Goal: Task Accomplishment & Management: Manage account settings

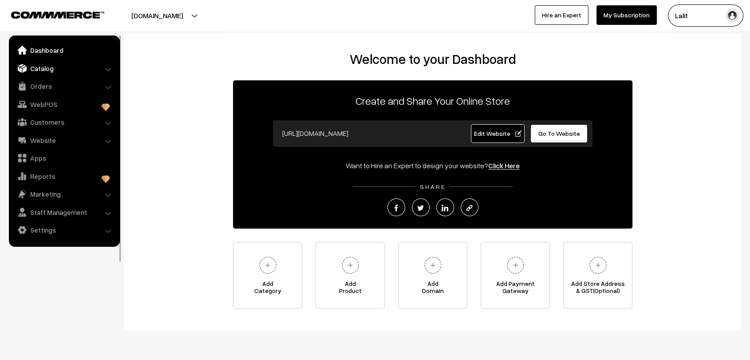
click at [51, 64] on link "Catalog" at bounding box center [64, 68] width 106 height 16
click at [29, 83] on link "Orders" at bounding box center [64, 86] width 106 height 16
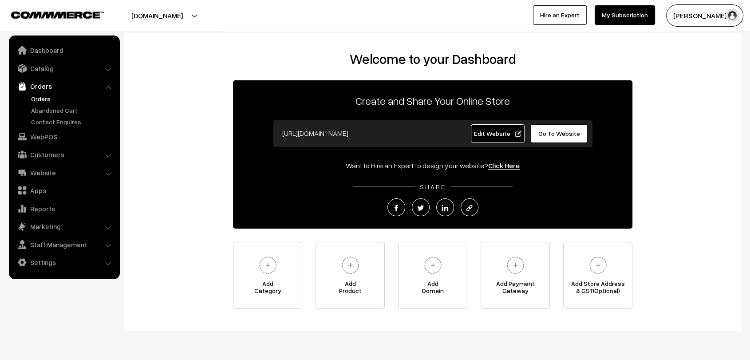
click at [45, 100] on link "Orders" at bounding box center [73, 98] width 88 height 9
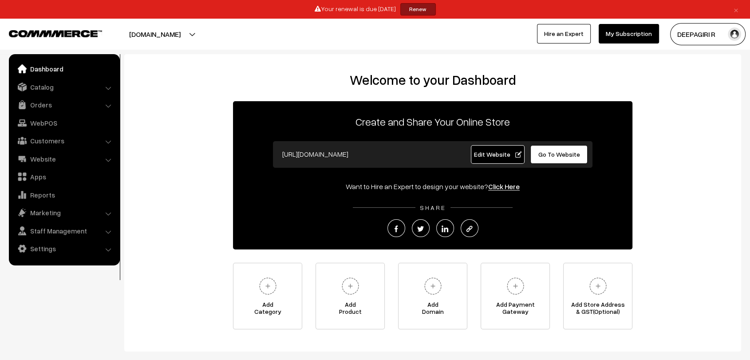
click at [500, 155] on span "Edit Website" at bounding box center [497, 154] width 47 height 8
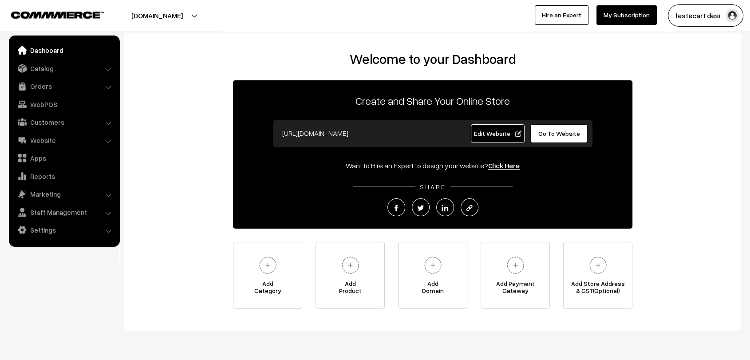
click at [493, 130] on span "Edit Website" at bounding box center [497, 134] width 47 height 8
